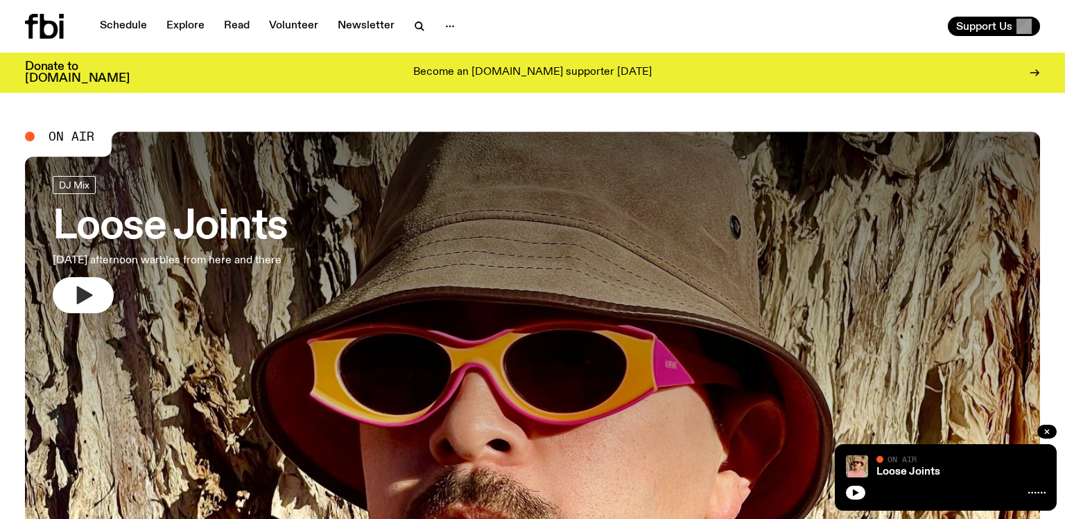
click at [95, 292] on button "button" at bounding box center [83, 295] width 61 height 36
click at [856, 499] on button "button" at bounding box center [855, 493] width 19 height 14
